Goal: Information Seeking & Learning: Learn about a topic

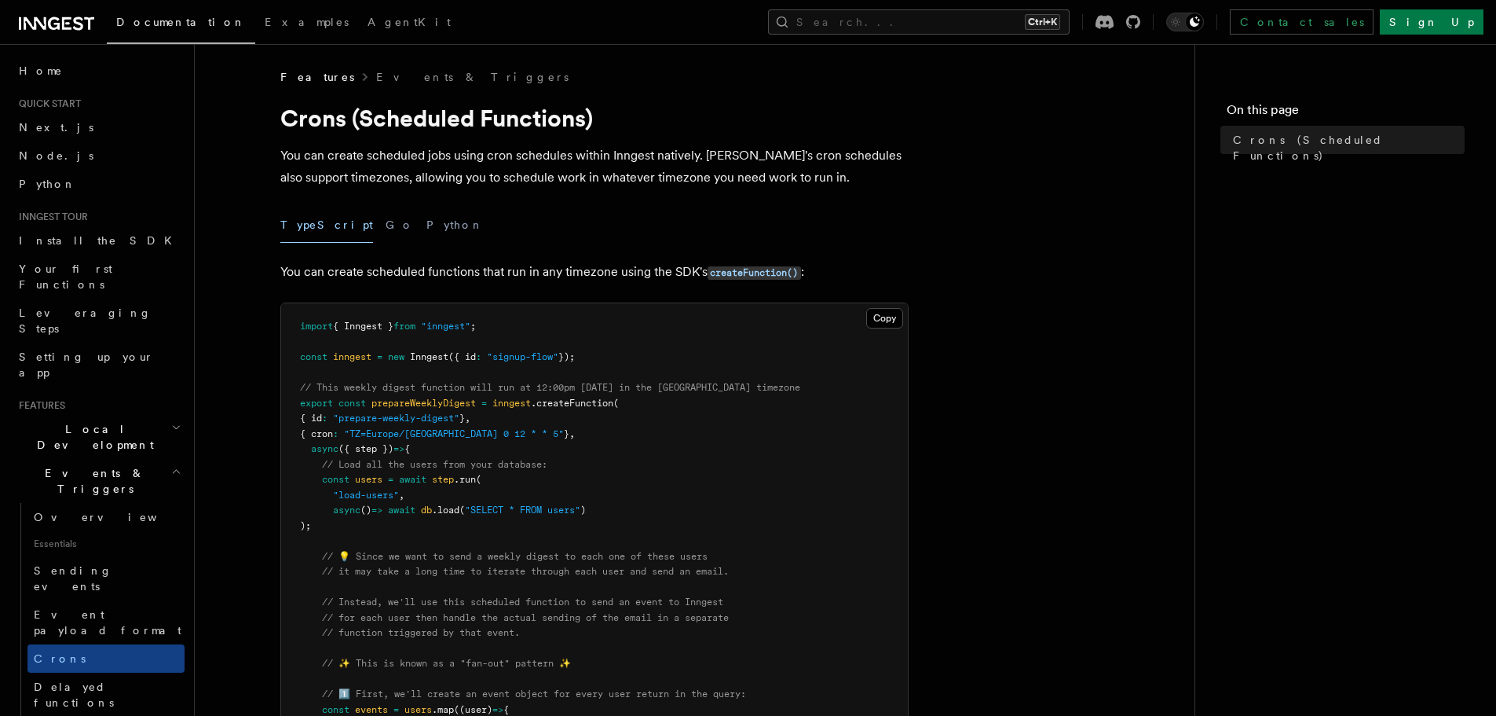
click at [141, 459] on h2 "Events & Triggers" at bounding box center [99, 481] width 172 height 44
click at [122, 619] on h2 "Flow Control" at bounding box center [105, 641] width 157 height 44
click at [130, 575] on h2 "Steps & Workflows" at bounding box center [105, 597] width 157 height 44
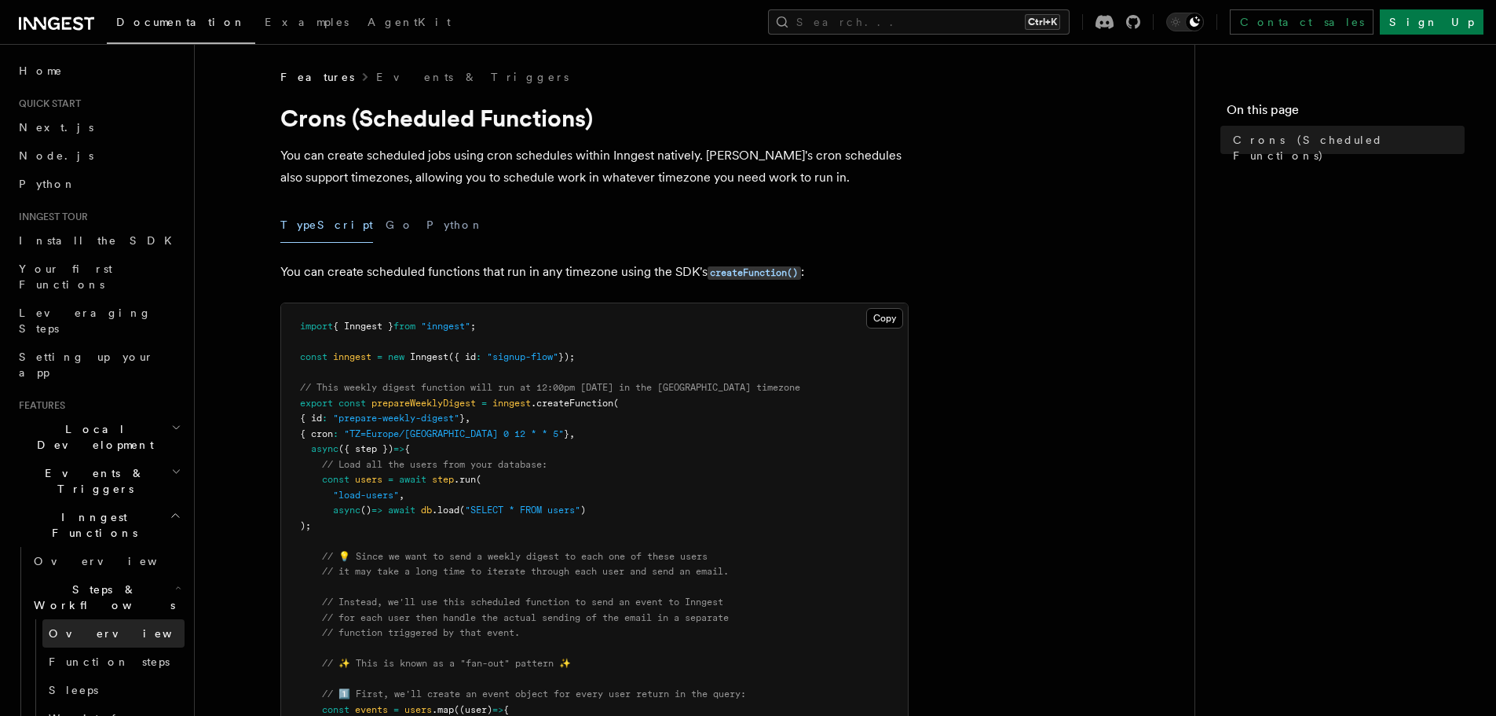
click at [101, 619] on link "Overview" at bounding box center [113, 633] width 142 height 28
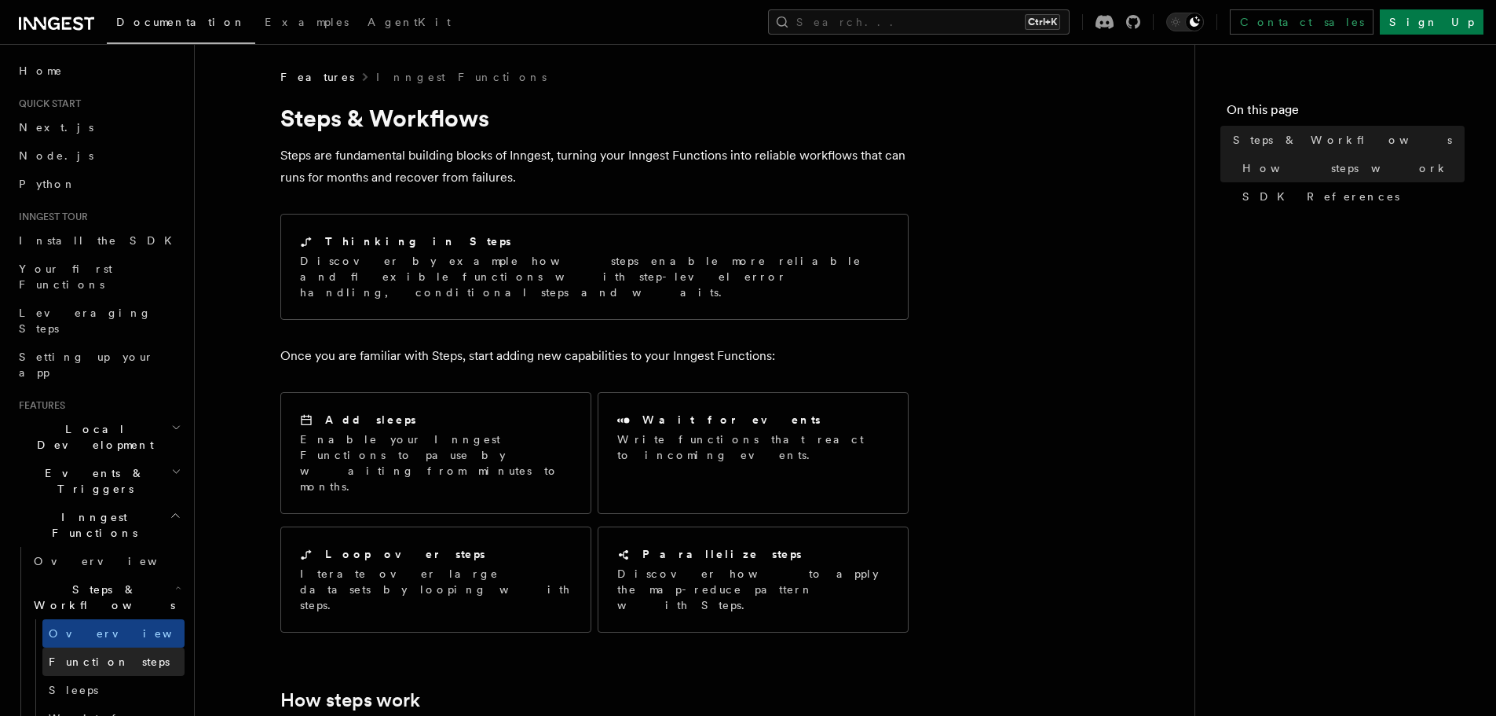
click at [86, 655] on span "Function steps" at bounding box center [109, 661] width 121 height 13
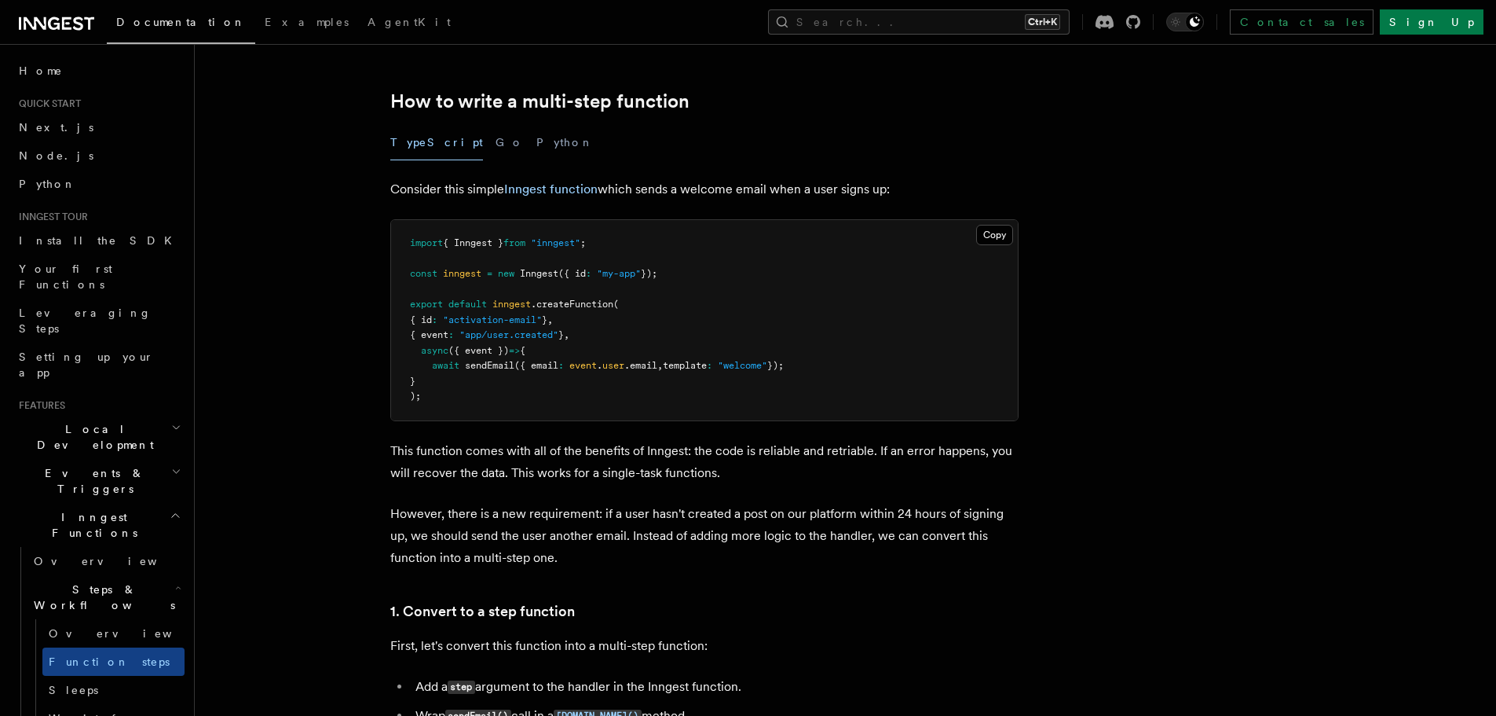
scroll to position [481, 0]
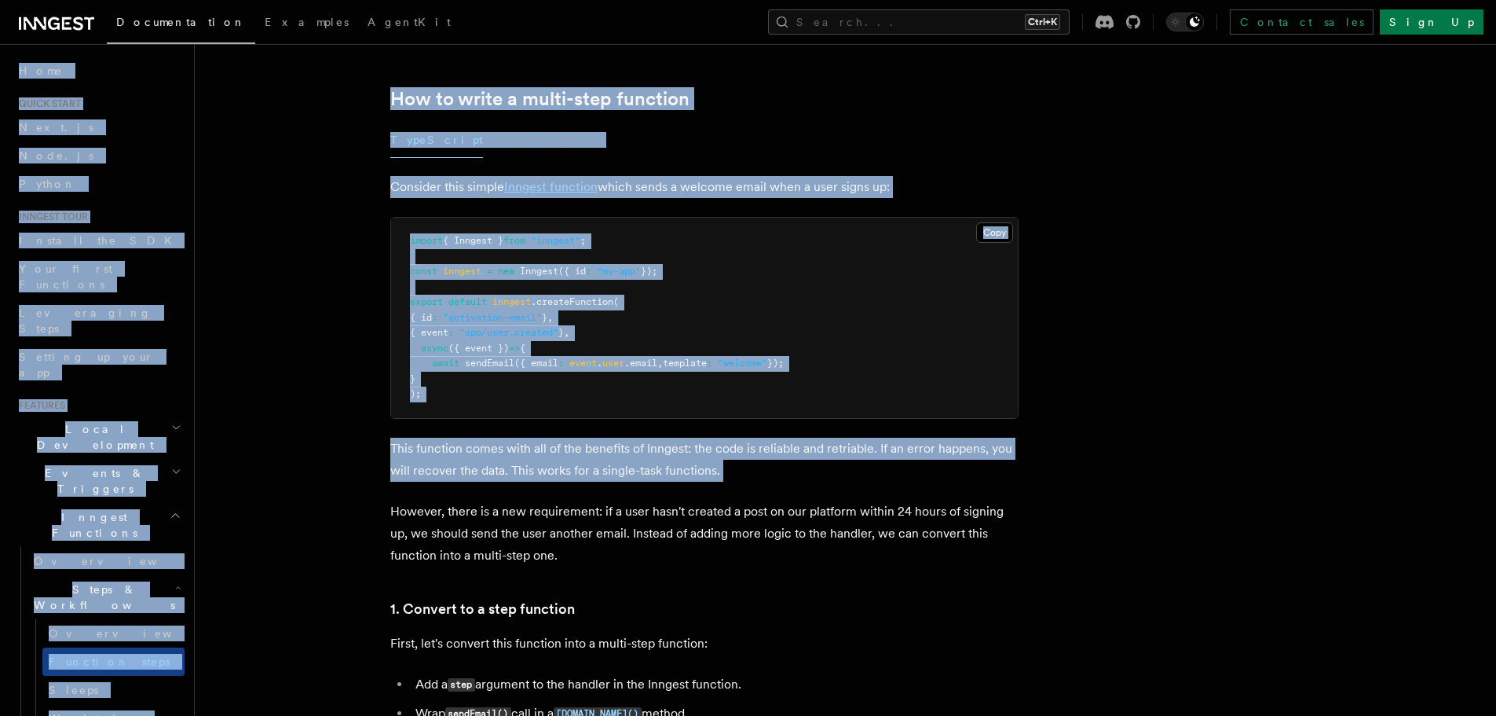
drag, startPoint x: 371, startPoint y: 496, endPoint x: 13, endPoint y: 705, distance: 414.6
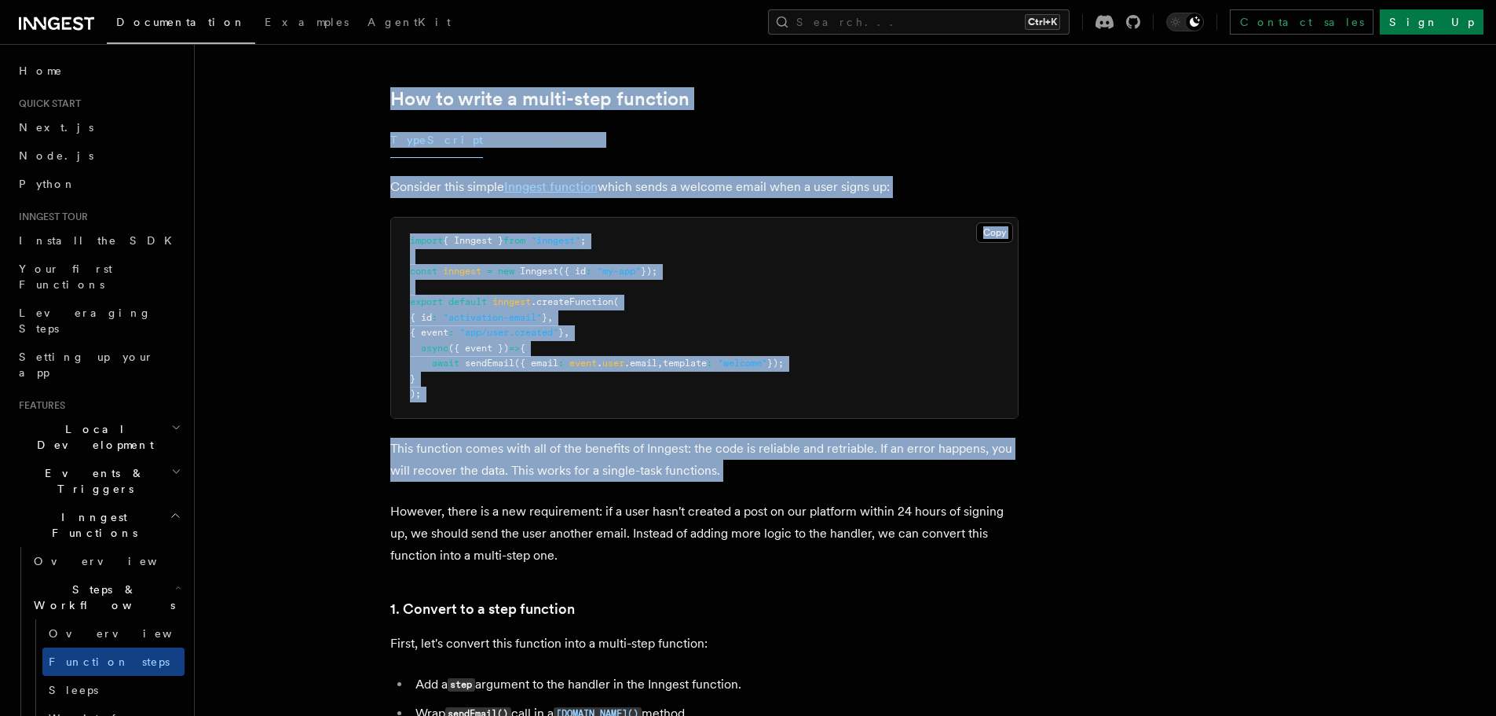
scroll to position [16, 0]
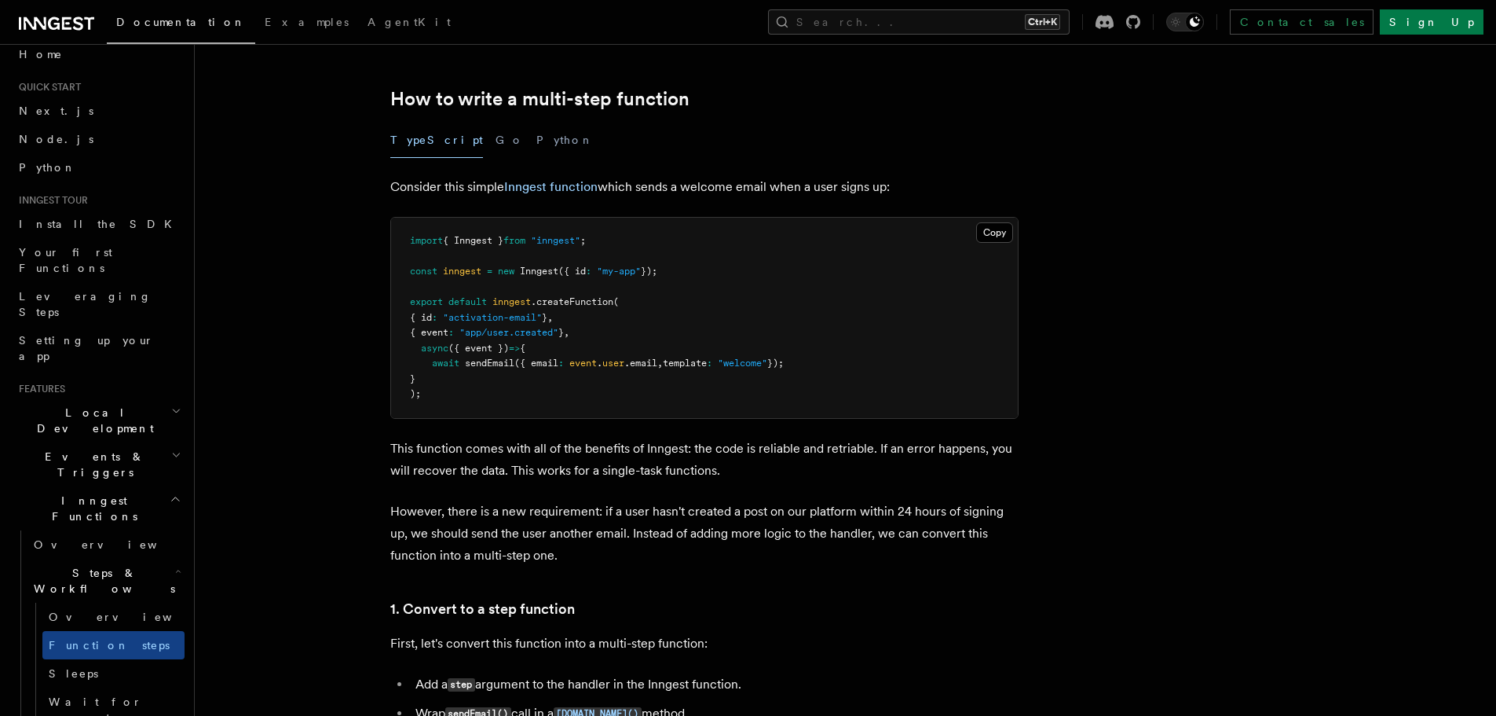
click at [432, 525] on p "However, there is a new requirement: if a user hasn't created a post on our pla…" at bounding box center [704, 533] width 628 height 66
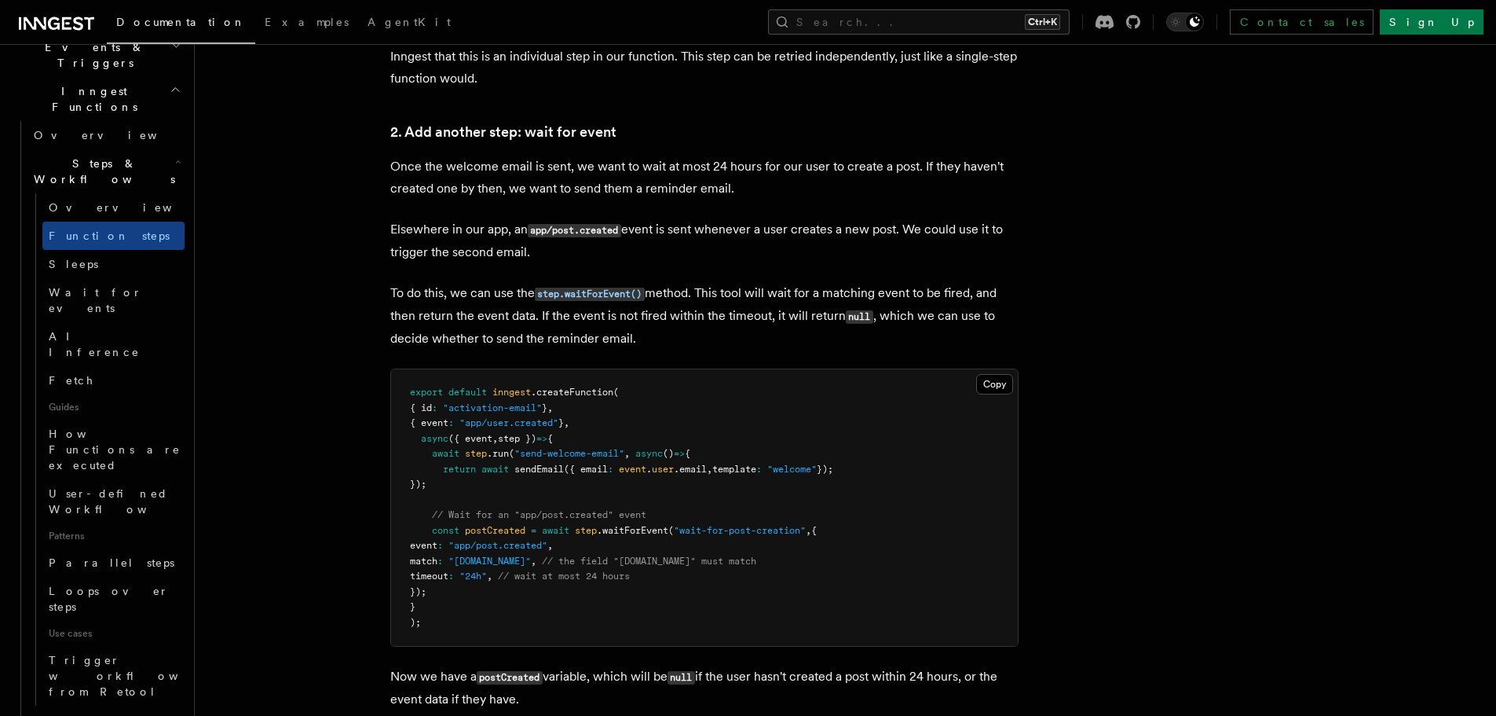
scroll to position [428, 0]
click at [62, 709] on span "Flow Control" at bounding box center [98, 724] width 143 height 31
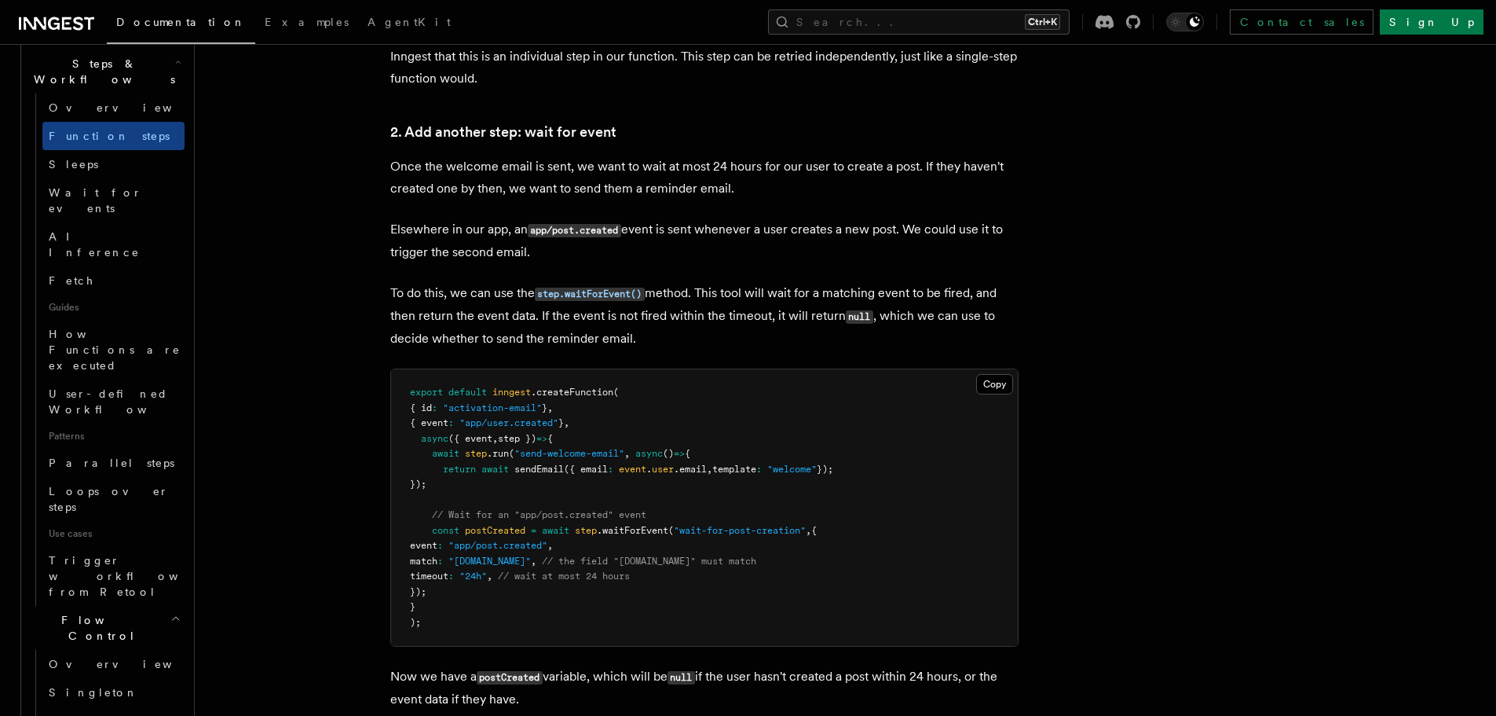
scroll to position [530, 0]
